Goal: Transaction & Acquisition: Download file/media

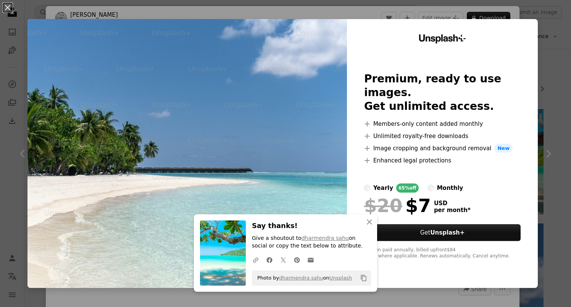
click at [544, 155] on div "An X shape An X shape Close Say thanks! Give a shoutout to [PERSON_NAME] on soc…" at bounding box center [285, 153] width 571 height 307
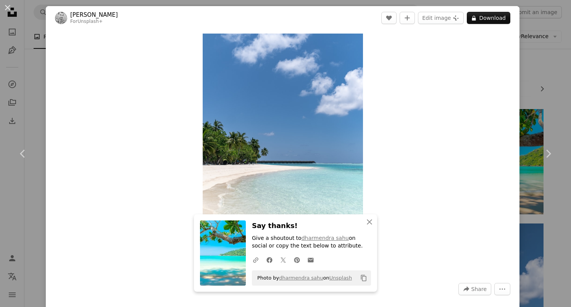
click at [544, 155] on icon "Chevron right" at bounding box center [548, 154] width 12 height 12
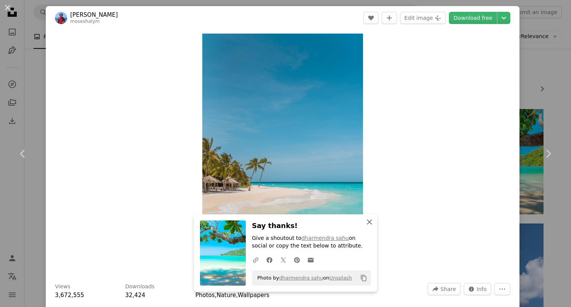
click at [373, 222] on button "An X shape Close" at bounding box center [369, 221] width 15 height 15
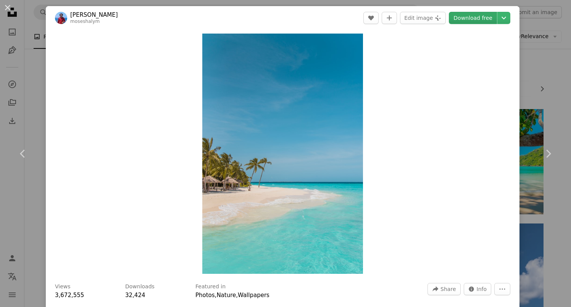
click at [464, 16] on link "Download free" at bounding box center [473, 18] width 48 height 12
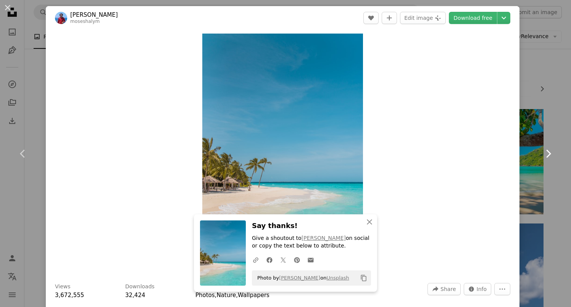
click at [542, 157] on icon "Chevron right" at bounding box center [548, 154] width 12 height 12
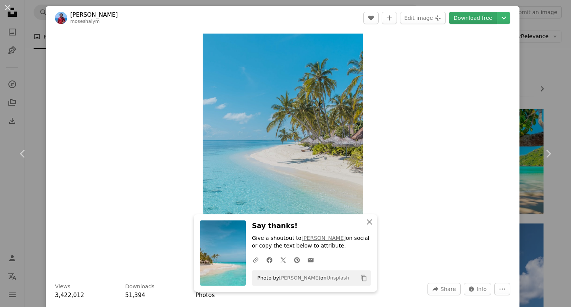
click at [470, 14] on link "Download free" at bounding box center [473, 18] width 48 height 12
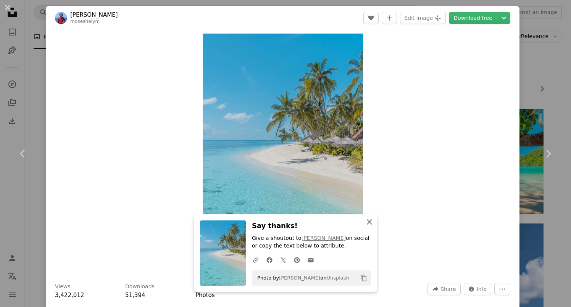
click at [368, 221] on icon "An X shape" at bounding box center [369, 221] width 9 height 9
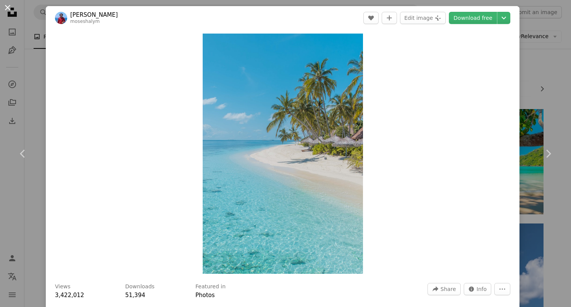
click at [8, 11] on button "An X shape" at bounding box center [7, 7] width 9 height 9
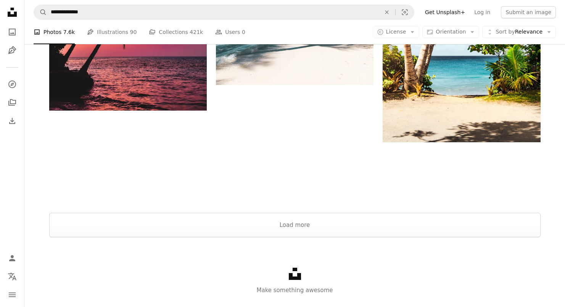
scroll to position [1138, 0]
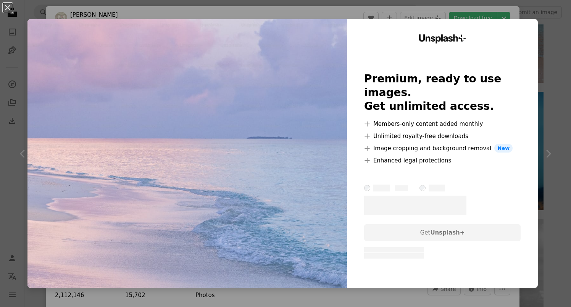
scroll to position [7266, 0]
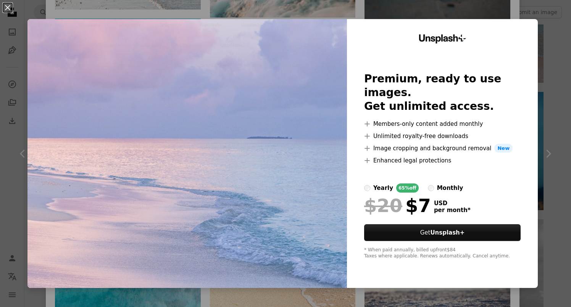
click at [540, 156] on div "An X shape Unsplash+ Premium, ready to use images. Get unlimited access. A plus…" at bounding box center [285, 153] width 571 height 307
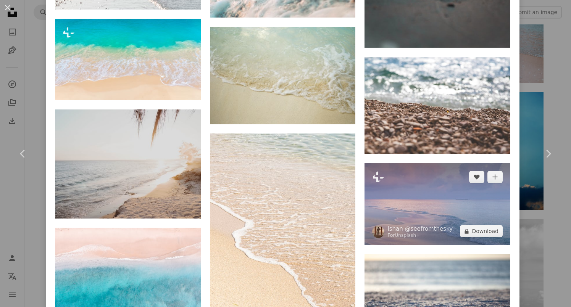
click at [444, 163] on img at bounding box center [437, 204] width 146 height 82
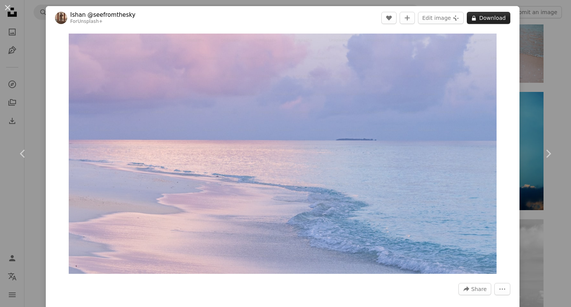
click at [483, 19] on button "A lock Download" at bounding box center [487, 18] width 43 height 12
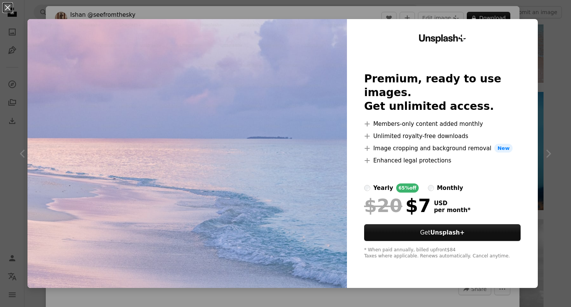
click at [544, 156] on div "An X shape Unsplash+ Premium, ready to use images. Get unlimited access. A plus…" at bounding box center [285, 153] width 571 height 307
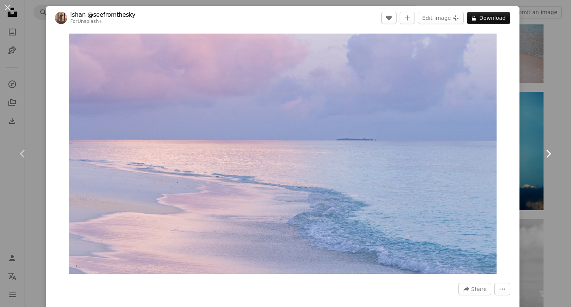
click at [546, 151] on icon at bounding box center [548, 154] width 5 height 8
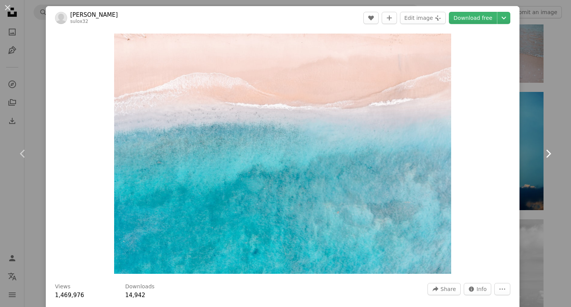
click at [546, 151] on icon at bounding box center [548, 154] width 5 height 8
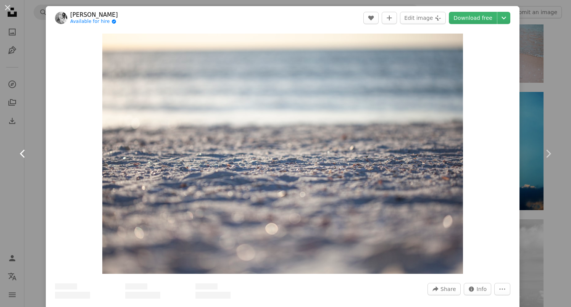
click at [23, 153] on icon "Chevron left" at bounding box center [23, 154] width 12 height 12
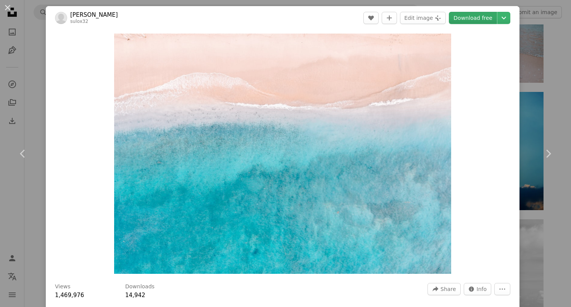
click at [464, 20] on link "Download free" at bounding box center [473, 18] width 48 height 12
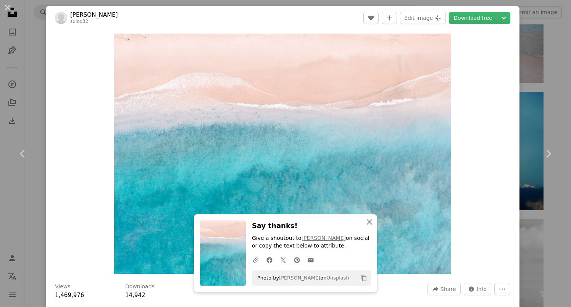
click at [494, 199] on div "Zoom in" at bounding box center [282, 154] width 473 height 248
click at [542, 157] on icon "Chevron right" at bounding box center [548, 154] width 12 height 12
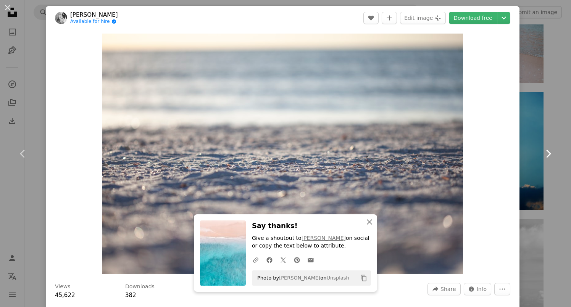
click at [542, 157] on icon "Chevron right" at bounding box center [548, 154] width 12 height 12
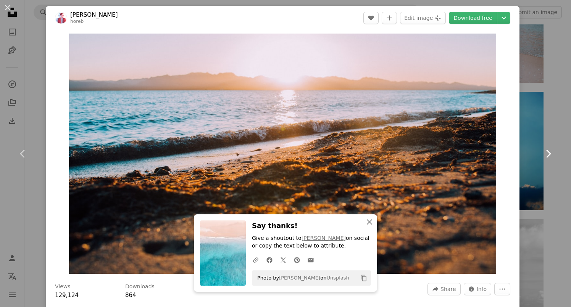
click at [542, 157] on icon "Chevron right" at bounding box center [548, 154] width 12 height 12
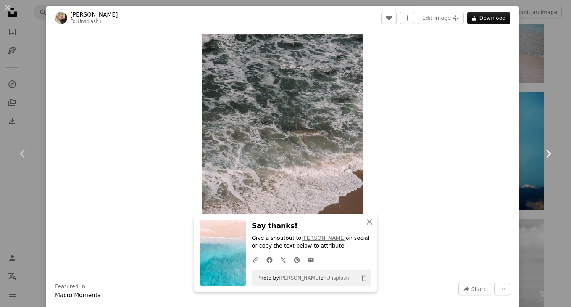
click at [542, 157] on icon "Chevron right" at bounding box center [548, 154] width 12 height 12
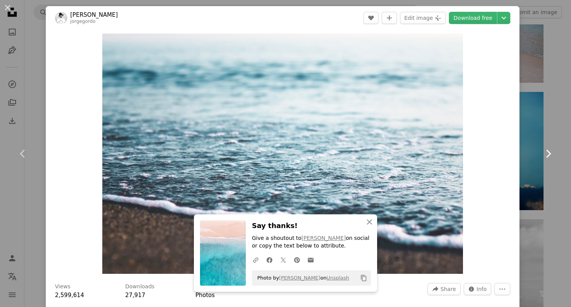
click at [542, 157] on icon "Chevron right" at bounding box center [548, 154] width 12 height 12
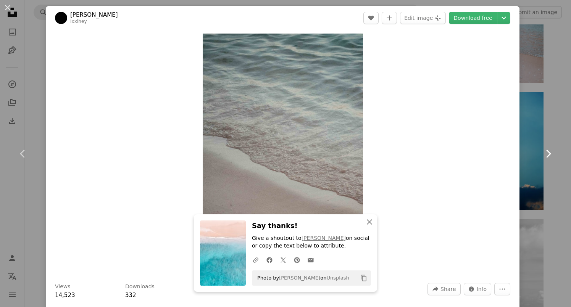
click at [542, 157] on icon "Chevron right" at bounding box center [548, 154] width 12 height 12
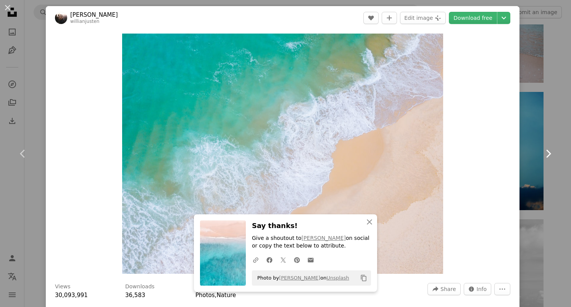
click at [542, 157] on icon "Chevron right" at bounding box center [548, 154] width 12 height 12
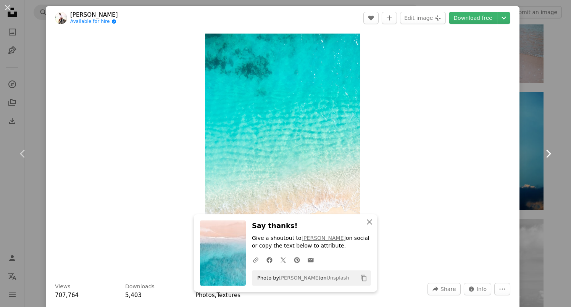
click at [542, 157] on icon "Chevron right" at bounding box center [548, 154] width 12 height 12
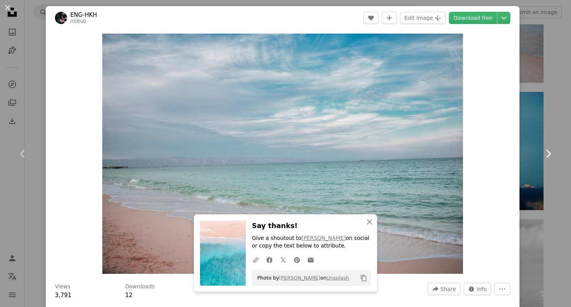
click at [542, 157] on icon "Chevron right" at bounding box center [548, 154] width 12 height 12
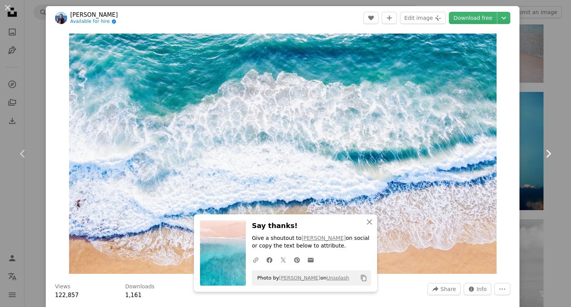
click at [542, 157] on icon "Chevron right" at bounding box center [548, 154] width 12 height 12
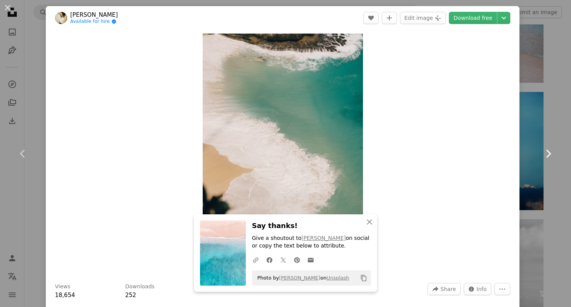
click at [542, 157] on icon "Chevron right" at bounding box center [548, 154] width 12 height 12
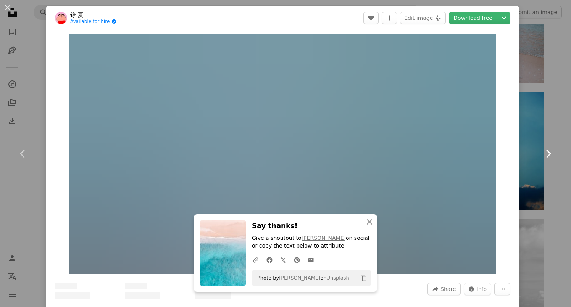
click at [542, 157] on icon "Chevron right" at bounding box center [548, 154] width 12 height 12
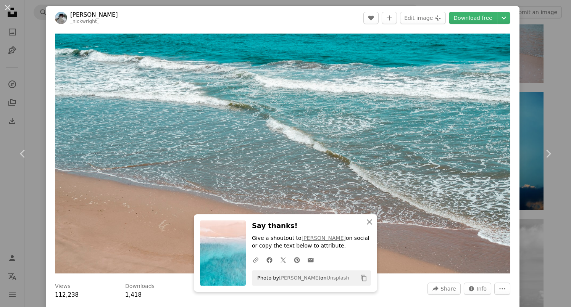
click at [29, 10] on div "An X shape Chevron left Chevron right Win repeat business using Predictive Segm…" at bounding box center [285, 153] width 571 height 307
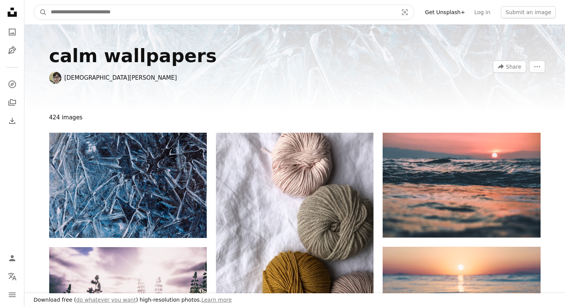
click at [151, 14] on input "Find visuals sitewide" at bounding box center [221, 12] width 349 height 14
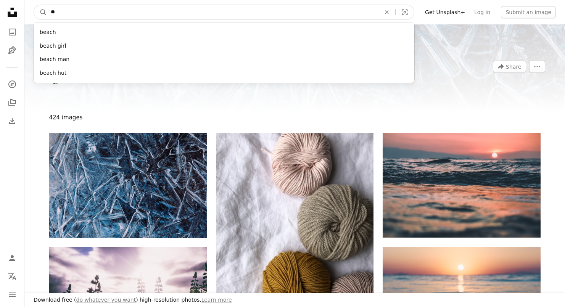
type input "*"
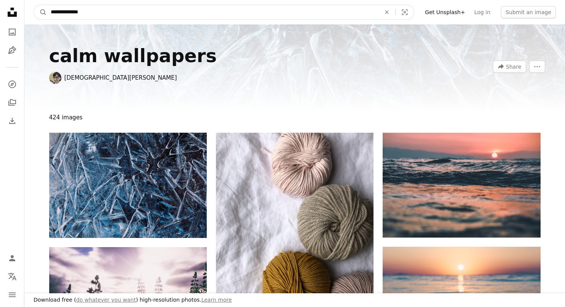
type input "**********"
click at [34, 5] on button "A magnifying glass" at bounding box center [40, 12] width 13 height 14
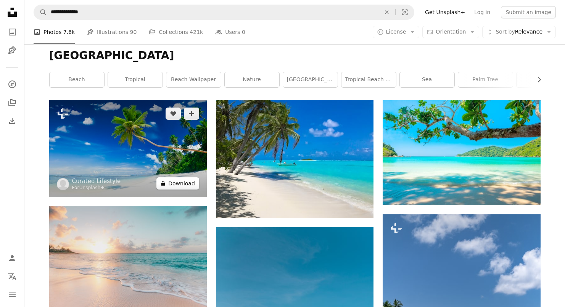
scroll to position [13, 0]
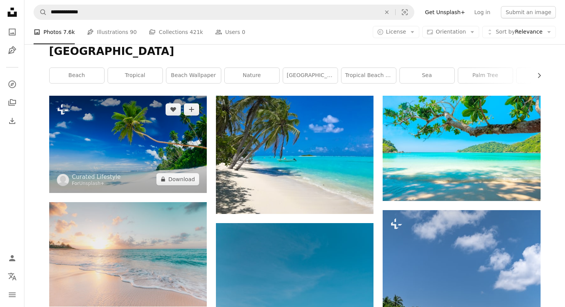
click at [134, 122] on img at bounding box center [128, 144] width 158 height 97
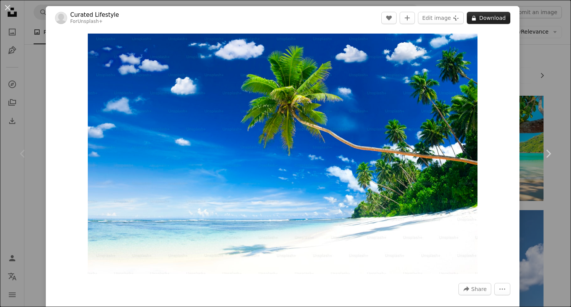
click at [484, 19] on button "A lock Download" at bounding box center [487, 18] width 43 height 12
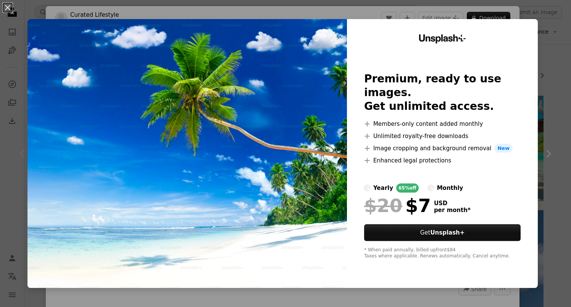
click at [535, 90] on div "An X shape Unsplash+ Premium, ready to use images. Get unlimited access. A plus…" at bounding box center [285, 153] width 571 height 307
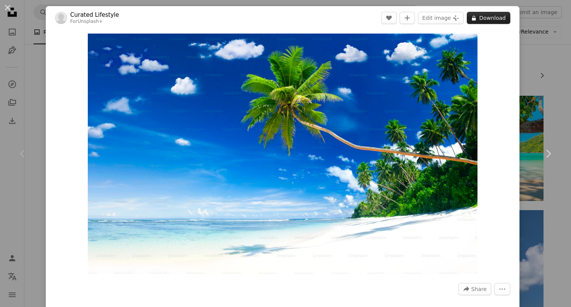
click at [491, 19] on button "A lock Download" at bounding box center [487, 18] width 43 height 12
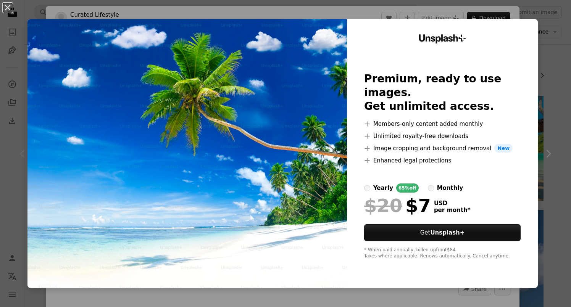
click at [545, 67] on div "An X shape Unsplash+ Premium, ready to use images. Get unlimited access. A plus…" at bounding box center [285, 153] width 571 height 307
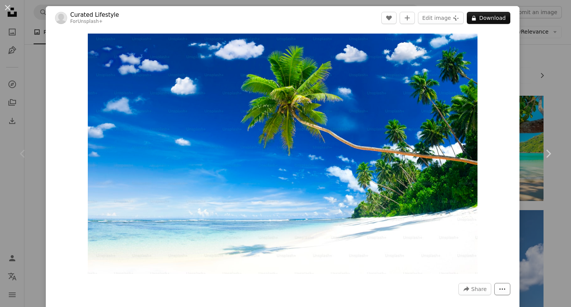
click at [499, 289] on icon "More Actions" at bounding box center [502, 288] width 6 height 1
click at [494, 293] on button "More Actions" at bounding box center [502, 289] width 16 height 12
click at [29, 37] on div "An X shape Chevron left Chevron right Curated Lifestyle For Unsplash+ A heart A…" at bounding box center [285, 153] width 571 height 307
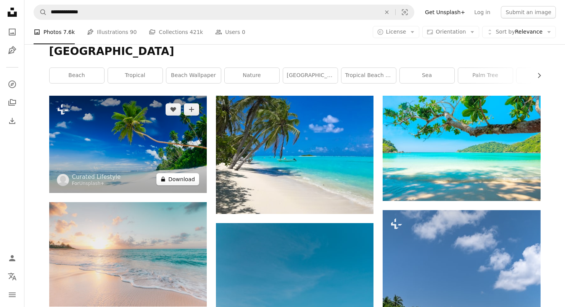
click at [191, 182] on button "A lock Download" at bounding box center [177, 179] width 43 height 12
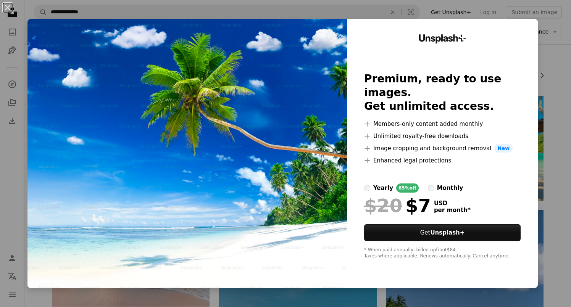
click at [32, 8] on div "An X shape Unsplash+ Premium, ready to use images. Get unlimited access. A plus…" at bounding box center [285, 153] width 571 height 307
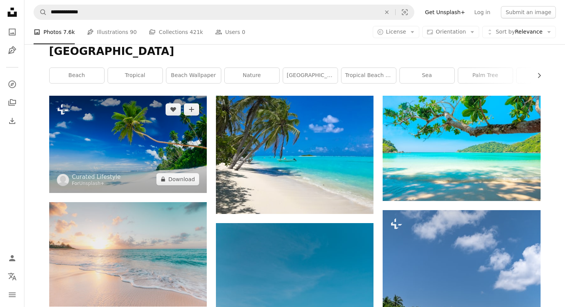
click at [110, 149] on img at bounding box center [128, 144] width 158 height 97
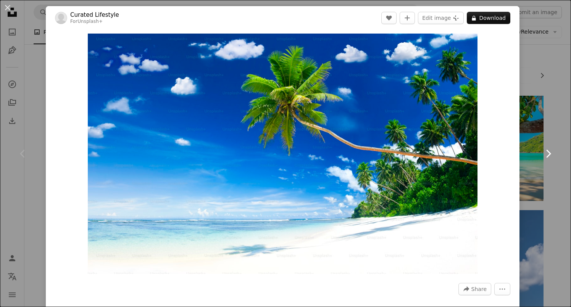
click at [545, 154] on icon "Chevron right" at bounding box center [548, 154] width 12 height 12
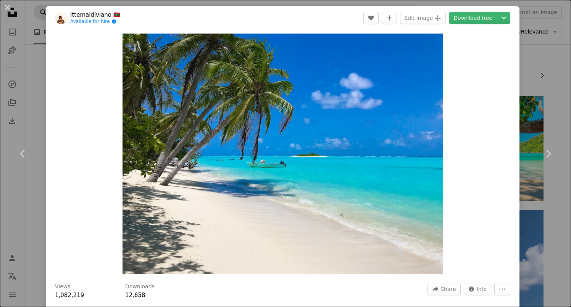
click at [36, 11] on div "An X shape Chevron left Chevron right Ittemaldiviano 🇲🇻 Available for hire A ch…" at bounding box center [285, 153] width 571 height 307
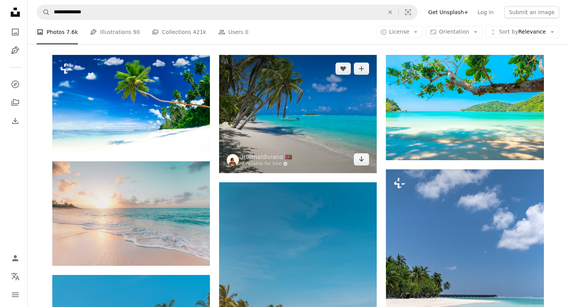
scroll to position [56, 0]
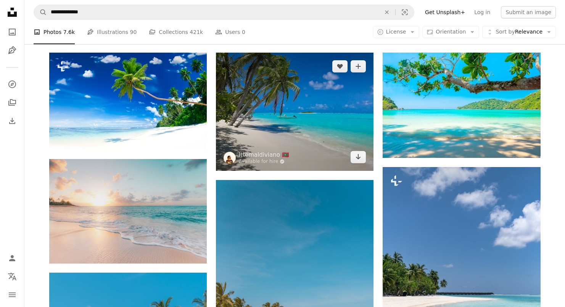
click at [309, 110] on img at bounding box center [295, 112] width 158 height 118
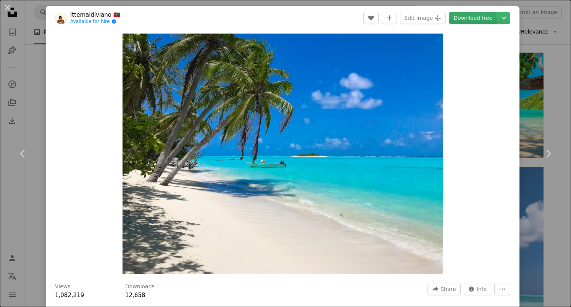
click at [469, 15] on link "Download free" at bounding box center [473, 18] width 48 height 12
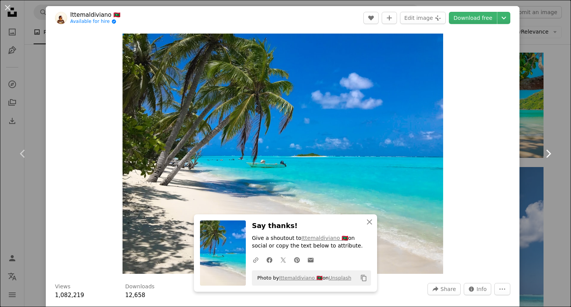
click at [542, 154] on icon "Chevron right" at bounding box center [548, 154] width 12 height 12
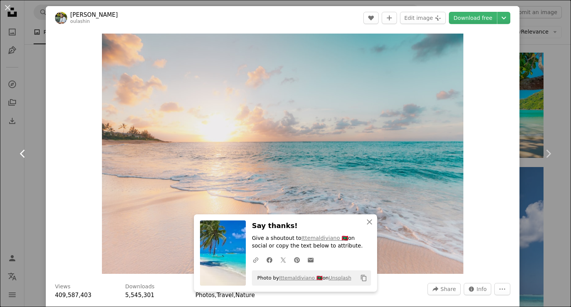
click at [23, 153] on icon "Chevron left" at bounding box center [23, 154] width 12 height 12
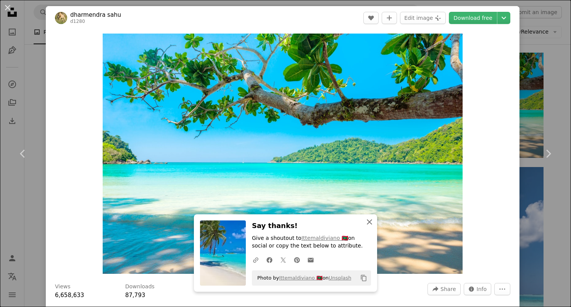
click at [367, 222] on icon "button" at bounding box center [369, 221] width 5 height 5
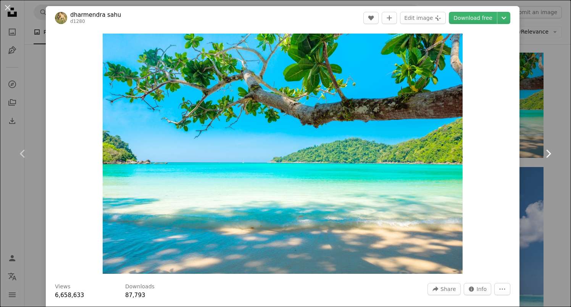
click at [544, 153] on icon "Chevron right" at bounding box center [548, 154] width 12 height 12
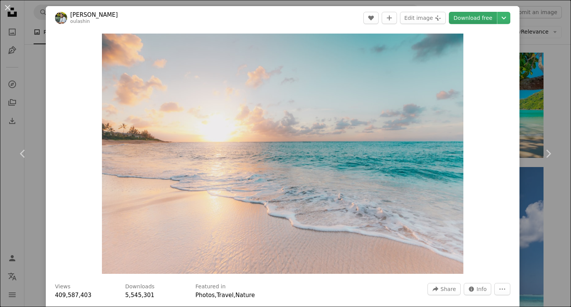
click at [465, 20] on link "Download free" at bounding box center [473, 18] width 48 height 12
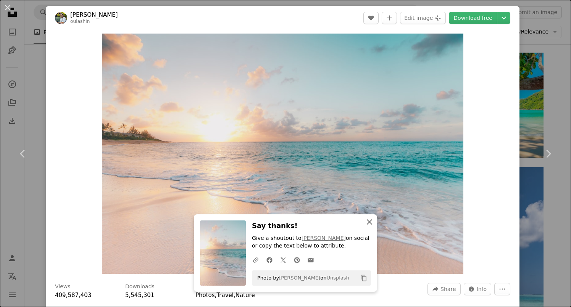
click at [366, 222] on icon "An X shape" at bounding box center [369, 221] width 9 height 9
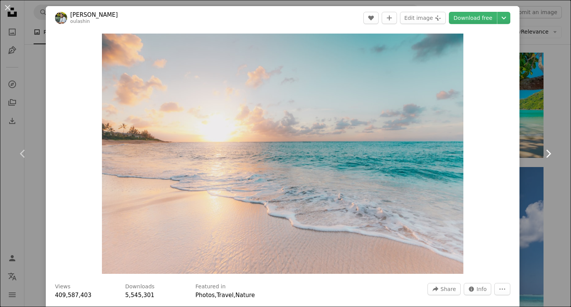
click at [544, 149] on icon "Chevron right" at bounding box center [548, 154] width 12 height 12
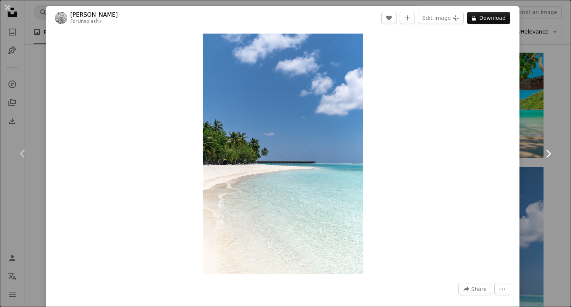
click at [543, 153] on icon "Chevron right" at bounding box center [548, 154] width 12 height 12
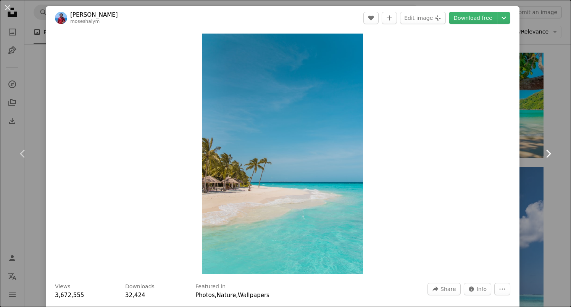
click at [543, 153] on icon "Chevron right" at bounding box center [548, 154] width 12 height 12
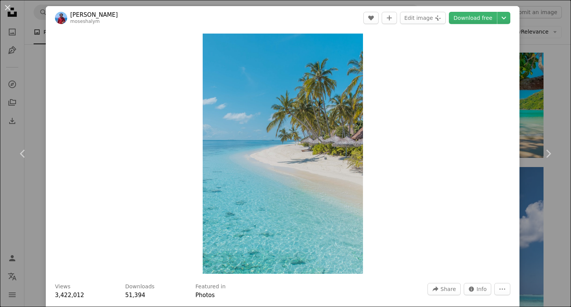
click at [456, 26] on header "[PERSON_NAME] moseshalym A heart A plus sign Edit image Plus sign for Unsplash+…" at bounding box center [282, 18] width 473 height 24
click at [463, 18] on link "Download free" at bounding box center [473, 18] width 48 height 12
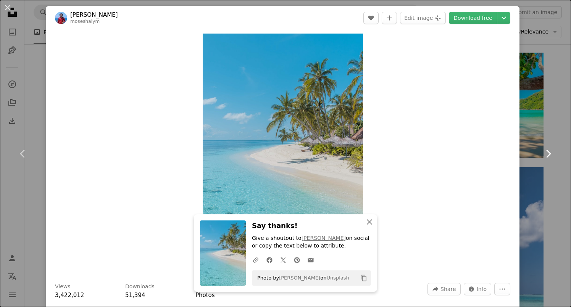
click at [542, 150] on icon "Chevron right" at bounding box center [548, 154] width 12 height 12
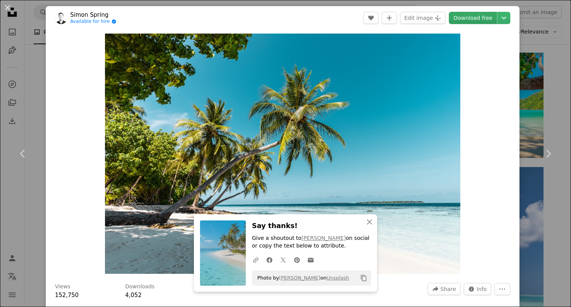
click at [468, 19] on link "Download free" at bounding box center [473, 18] width 48 height 12
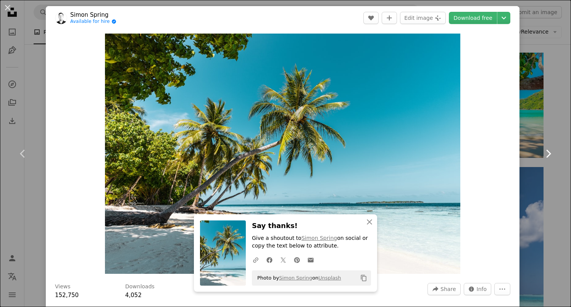
click at [542, 152] on icon "Chevron right" at bounding box center [548, 154] width 12 height 12
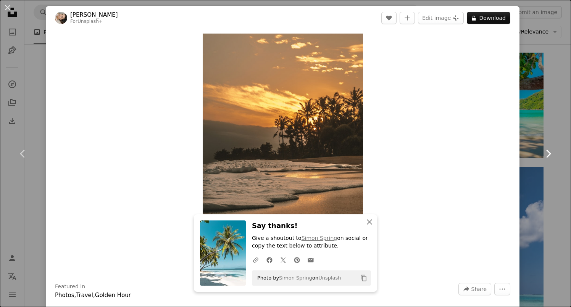
click at [542, 152] on icon "Chevron right" at bounding box center [548, 154] width 12 height 12
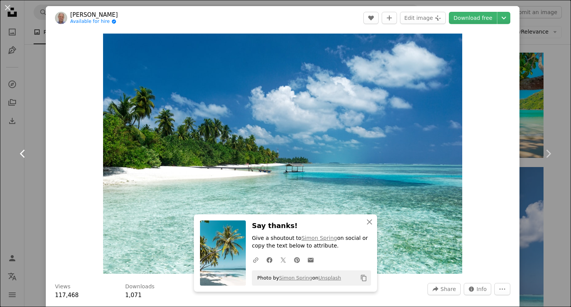
click at [17, 154] on icon "Chevron left" at bounding box center [23, 154] width 12 height 12
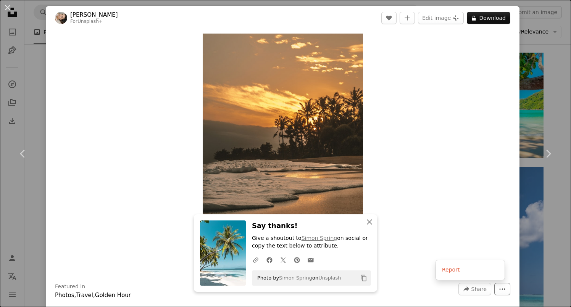
click at [499, 288] on icon "More Actions" at bounding box center [502, 289] width 7 height 7
click at [485, 17] on button "A lock Download" at bounding box center [487, 18] width 43 height 12
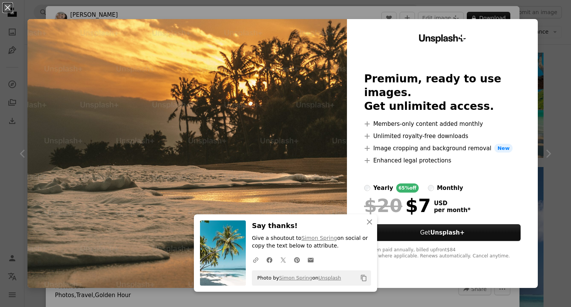
click at [540, 38] on div "An X shape An X shape Close Say thanks! Give a shoutout to Simon Spring on soci…" at bounding box center [285, 153] width 571 height 307
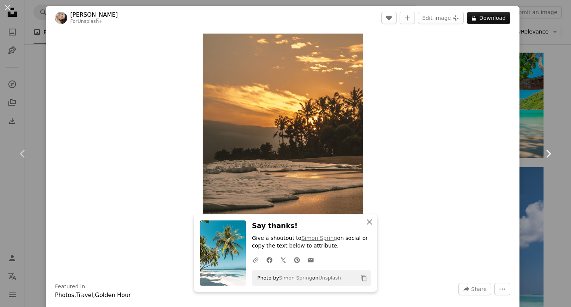
click at [542, 153] on icon "Chevron right" at bounding box center [548, 154] width 12 height 12
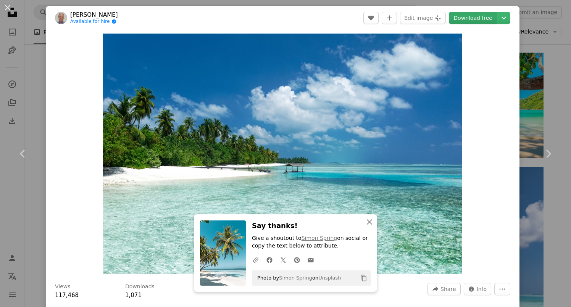
click at [468, 17] on link "Download free" at bounding box center [473, 18] width 48 height 12
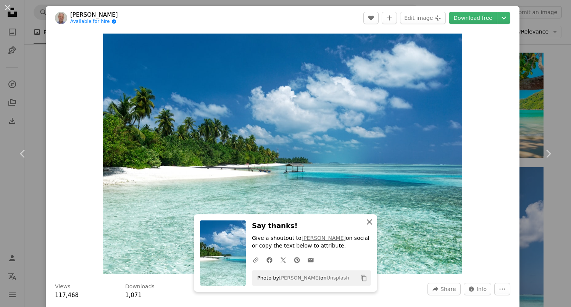
click at [366, 220] on icon "An X shape" at bounding box center [369, 221] width 9 height 9
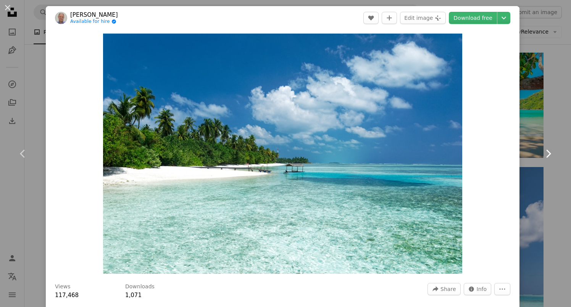
click at [542, 151] on icon "Chevron right" at bounding box center [548, 154] width 12 height 12
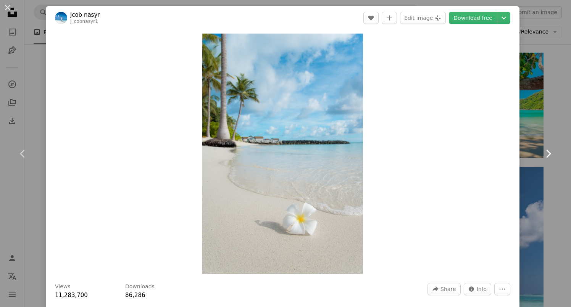
click at [542, 151] on icon "Chevron right" at bounding box center [548, 154] width 12 height 12
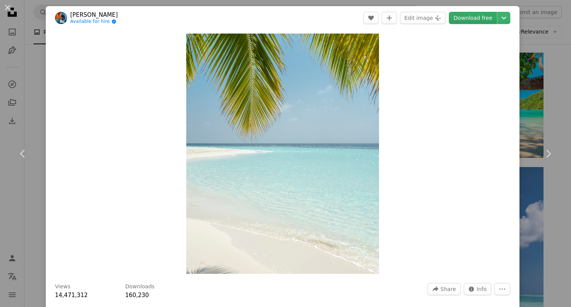
click at [471, 19] on link "Download free" at bounding box center [473, 18] width 48 height 12
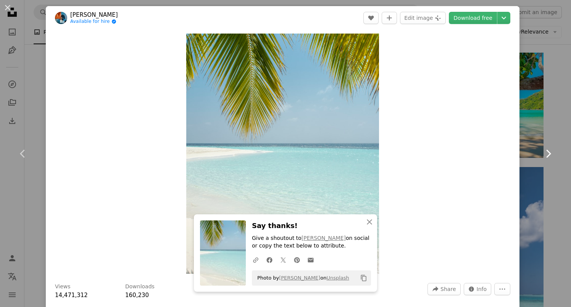
click at [542, 154] on icon "Chevron right" at bounding box center [548, 154] width 12 height 12
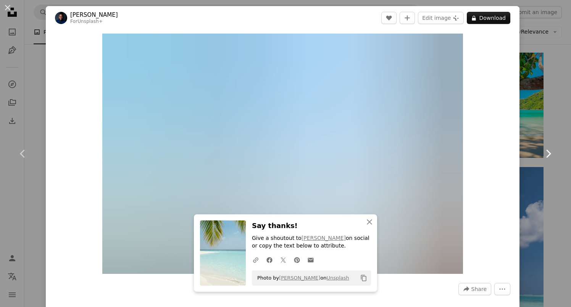
click at [542, 154] on icon "Chevron right" at bounding box center [548, 154] width 12 height 12
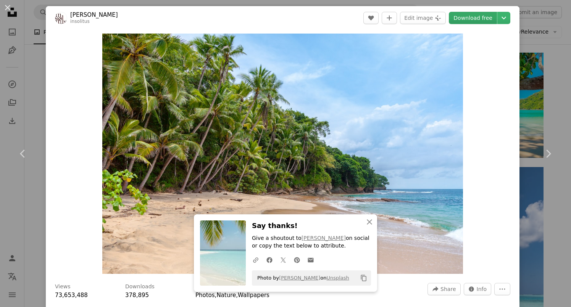
click at [464, 16] on link "Download free" at bounding box center [473, 18] width 48 height 12
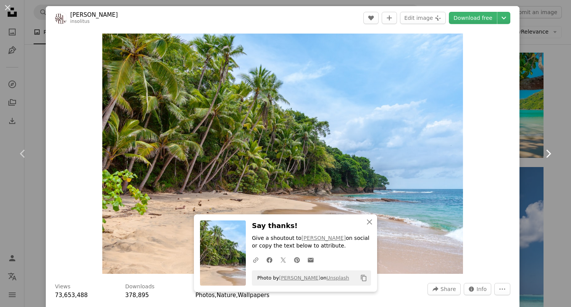
click at [542, 148] on icon "Chevron right" at bounding box center [548, 154] width 12 height 12
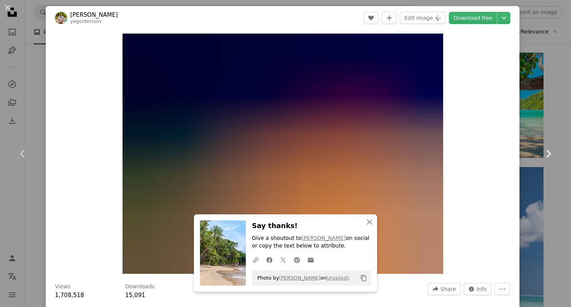
click at [538, 160] on link "Chevron right" at bounding box center [548, 153] width 46 height 73
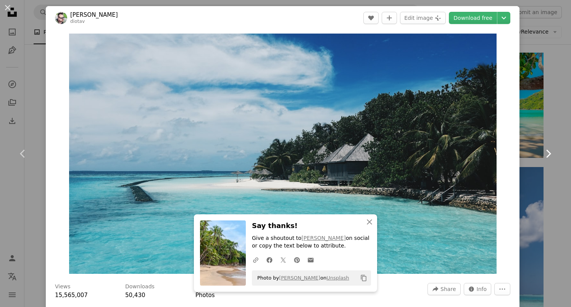
click at [538, 160] on link "Chevron right" at bounding box center [548, 153] width 46 height 73
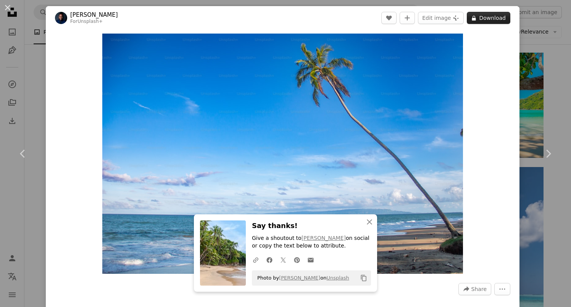
click at [486, 17] on button "A lock Download" at bounding box center [487, 18] width 43 height 12
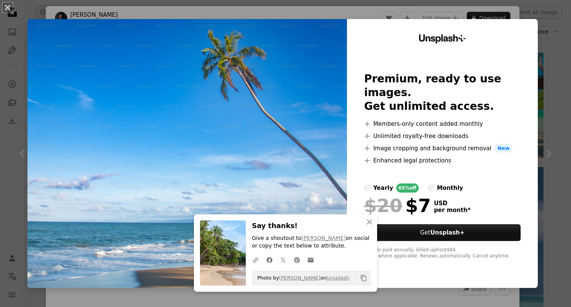
click at [543, 136] on div "An X shape Create multichannel campaigns with Email plus SMS to see up to a 58%…" at bounding box center [285, 153] width 571 height 307
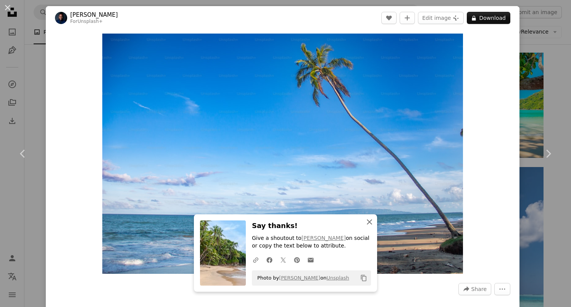
click at [367, 223] on icon "button" at bounding box center [369, 221] width 5 height 5
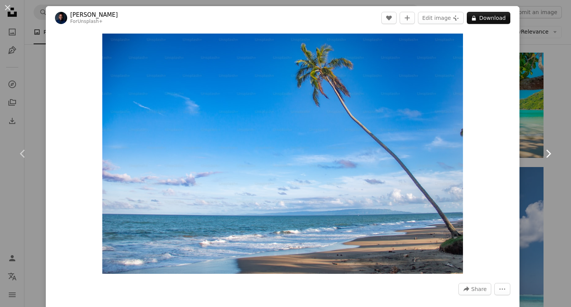
click at [542, 154] on icon "Chevron right" at bounding box center [548, 154] width 12 height 12
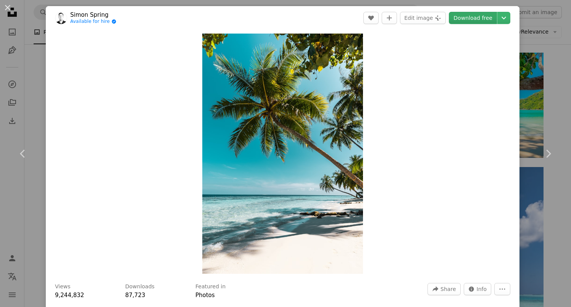
click at [458, 20] on link "Download free" at bounding box center [473, 18] width 48 height 12
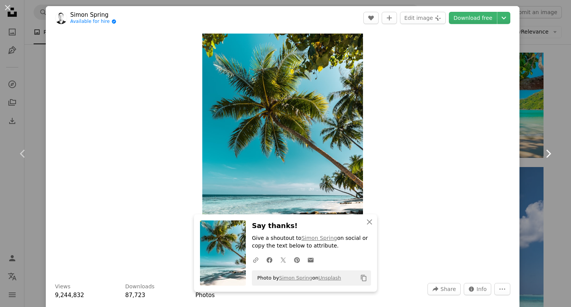
click at [542, 153] on icon "Chevron right" at bounding box center [548, 154] width 12 height 12
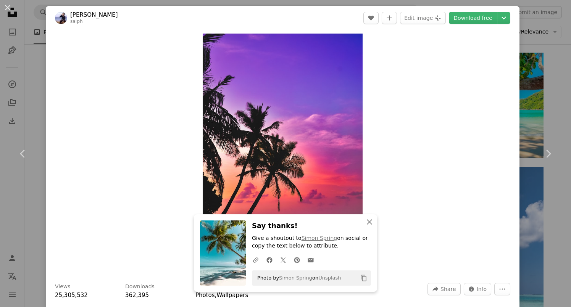
click at [471, 182] on div "Zoom in" at bounding box center [282, 154] width 473 height 248
click at [365, 222] on icon "An X shape" at bounding box center [369, 221] width 9 height 9
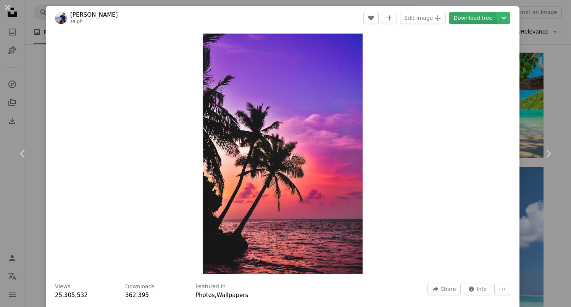
click at [468, 19] on link "Download free" at bounding box center [473, 18] width 48 height 12
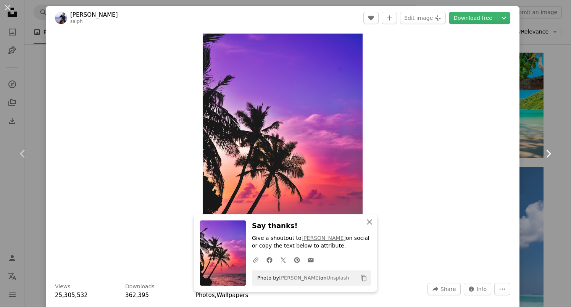
click at [546, 153] on icon at bounding box center [548, 154] width 5 height 8
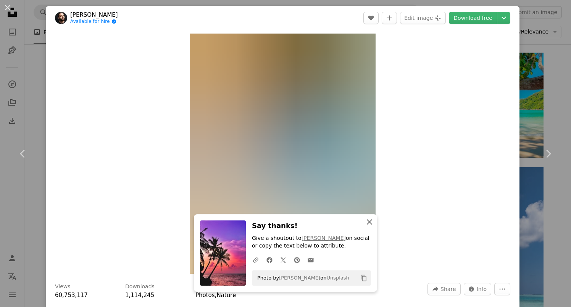
click at [370, 225] on icon "An X shape" at bounding box center [369, 221] width 9 height 9
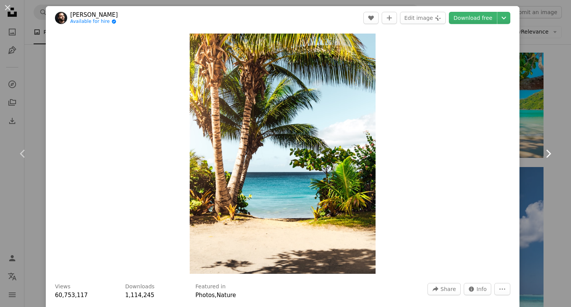
click at [542, 155] on icon "Chevron right" at bounding box center [548, 154] width 12 height 12
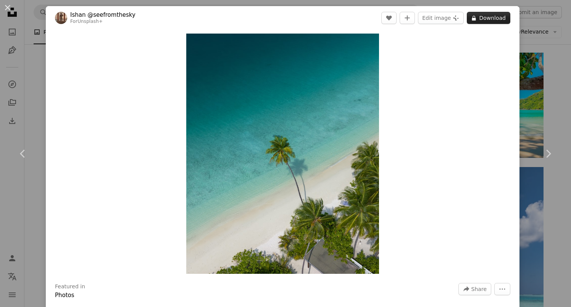
click at [480, 19] on button "A lock Download" at bounding box center [487, 18] width 43 height 12
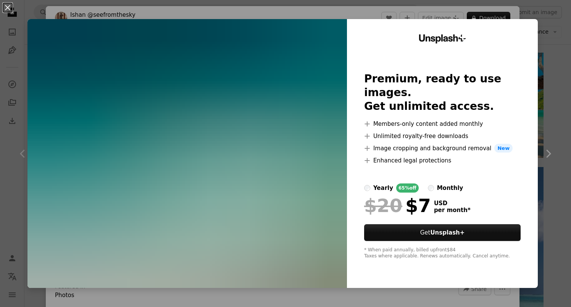
click at [534, 142] on div "An X shape Unsplash+ Premium, ready to use images. Get unlimited access. A plus…" at bounding box center [285, 153] width 571 height 307
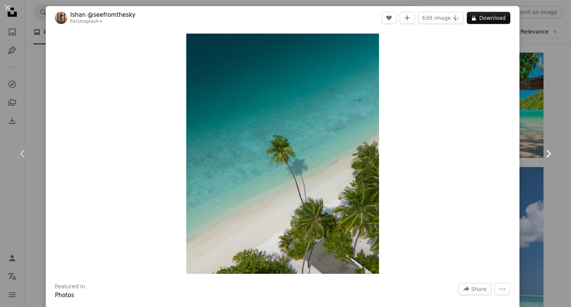
click at [542, 156] on icon "Chevron right" at bounding box center [548, 154] width 12 height 12
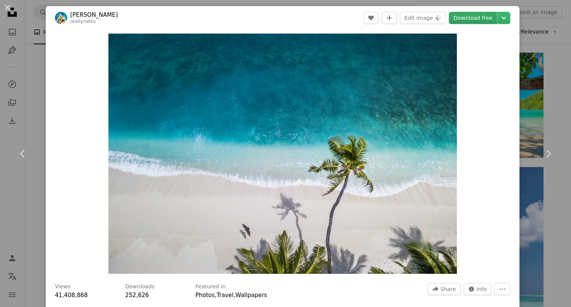
click at [468, 20] on link "Download free" at bounding box center [473, 18] width 48 height 12
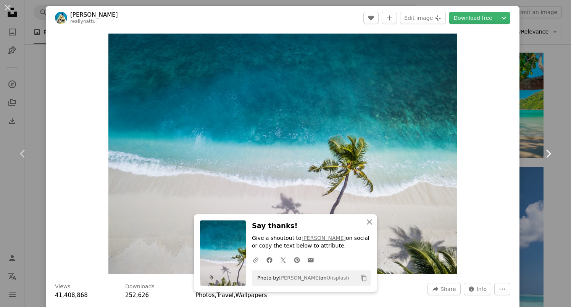
click at [544, 151] on icon "Chevron right" at bounding box center [548, 154] width 12 height 12
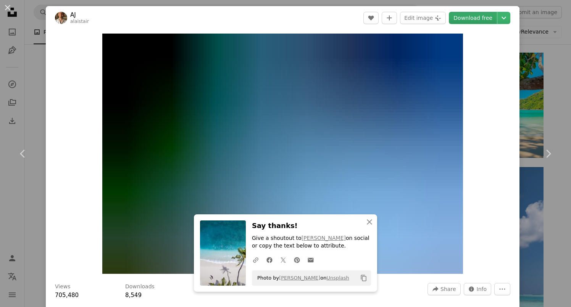
click at [469, 18] on link "Download free" at bounding box center [473, 18] width 48 height 12
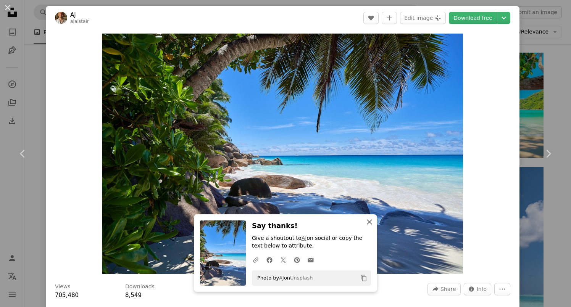
click at [366, 221] on icon "An X shape" at bounding box center [369, 221] width 9 height 9
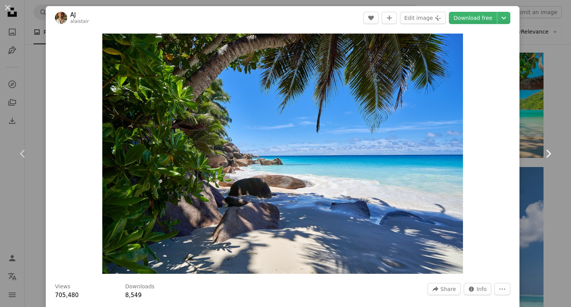
click at [544, 151] on icon "Chevron right" at bounding box center [548, 154] width 12 height 12
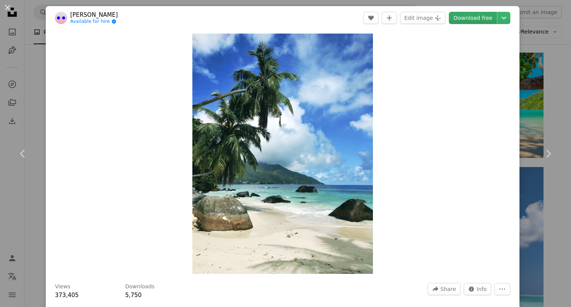
click at [462, 17] on link "Download free" at bounding box center [473, 18] width 48 height 12
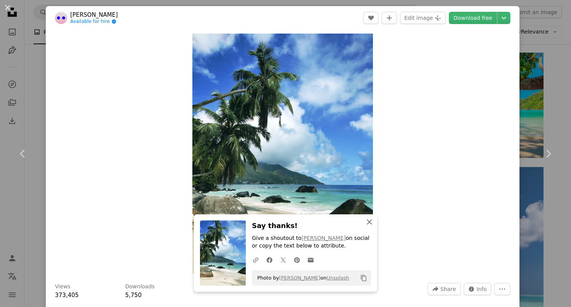
click at [366, 217] on icon "An X shape" at bounding box center [369, 221] width 9 height 9
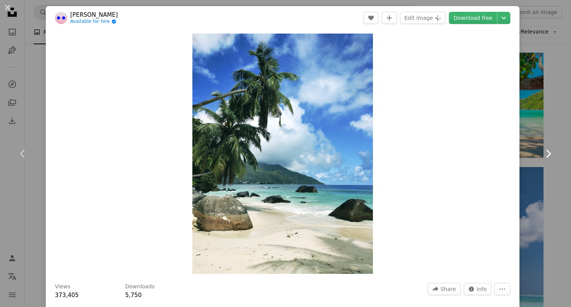
click at [546, 154] on icon at bounding box center [548, 154] width 5 height 8
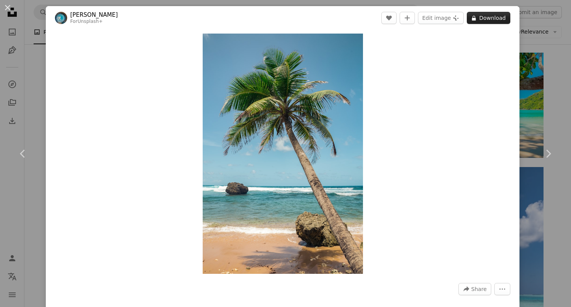
click at [490, 16] on button "A lock Download" at bounding box center [487, 18] width 43 height 12
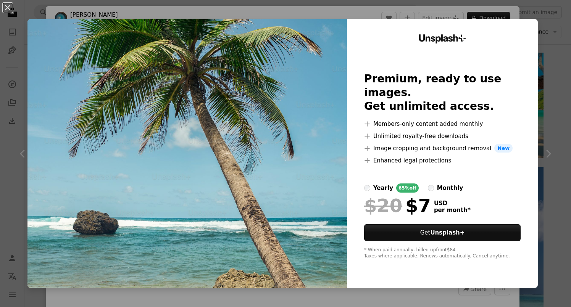
click at [552, 49] on div "An X shape Unsplash+ Premium, ready to use images. Get unlimited access. A plus…" at bounding box center [285, 153] width 571 height 307
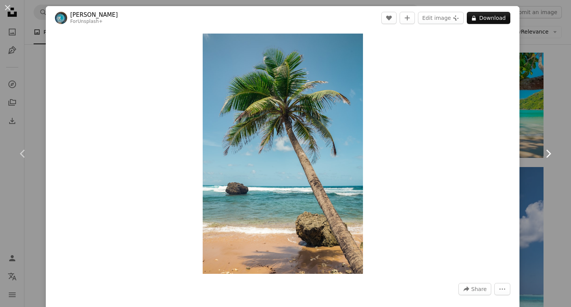
click at [547, 156] on icon "Chevron right" at bounding box center [548, 154] width 12 height 12
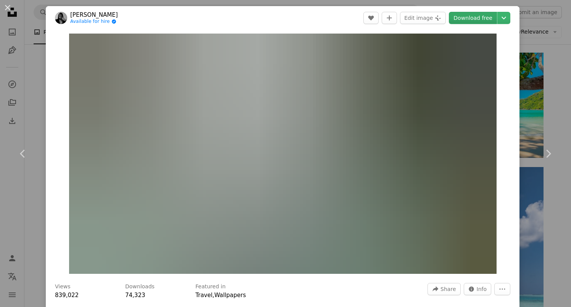
click at [471, 14] on link "Download free" at bounding box center [473, 18] width 48 height 12
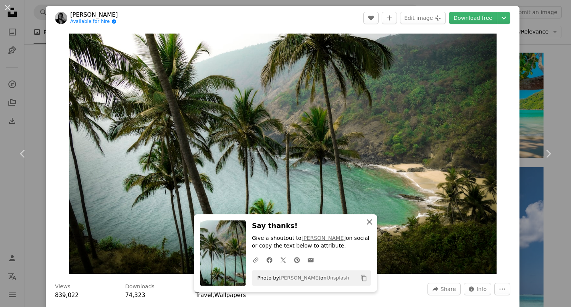
click at [366, 220] on icon "An X shape" at bounding box center [369, 221] width 9 height 9
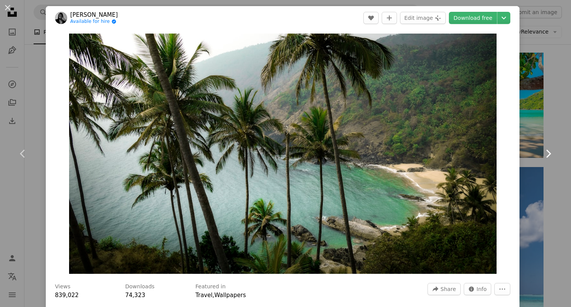
click at [544, 151] on icon "Chevron right" at bounding box center [548, 154] width 12 height 12
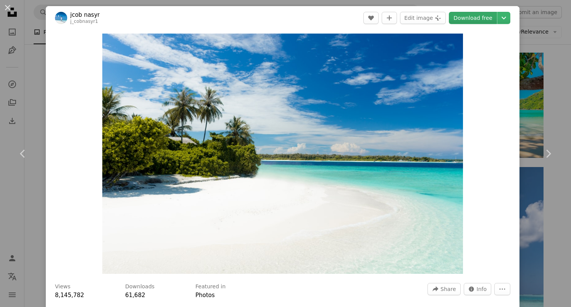
click at [471, 15] on link "Download free" at bounding box center [473, 18] width 48 height 12
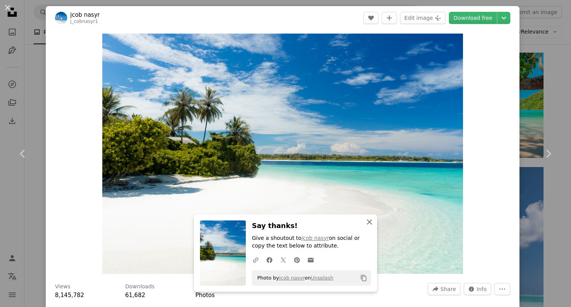
click at [365, 224] on icon "An X shape" at bounding box center [369, 221] width 9 height 9
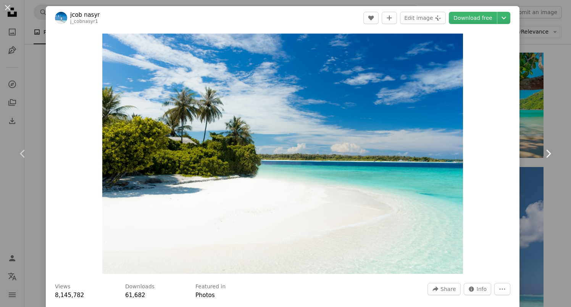
click at [542, 151] on icon "Chevron right" at bounding box center [548, 154] width 12 height 12
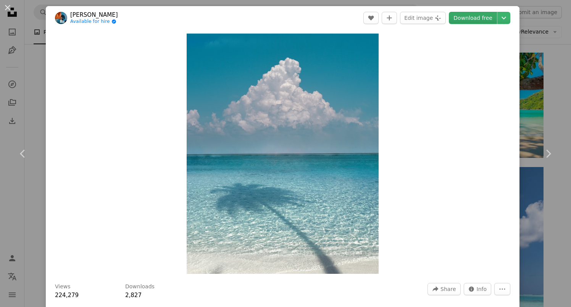
click at [470, 15] on link "Download free" at bounding box center [473, 18] width 48 height 12
